Goal: Find specific page/section: Find specific page/section

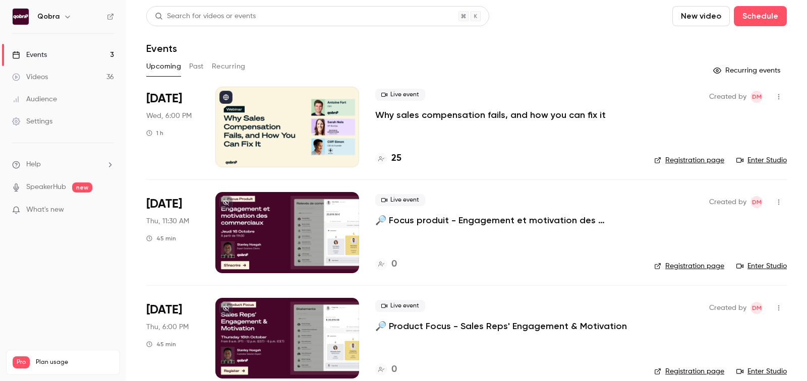
click at [403, 162] on div "25" at bounding box center [506, 159] width 263 height 14
click at [400, 162] on h4 "25" at bounding box center [396, 159] width 10 height 14
